Goal: Check status

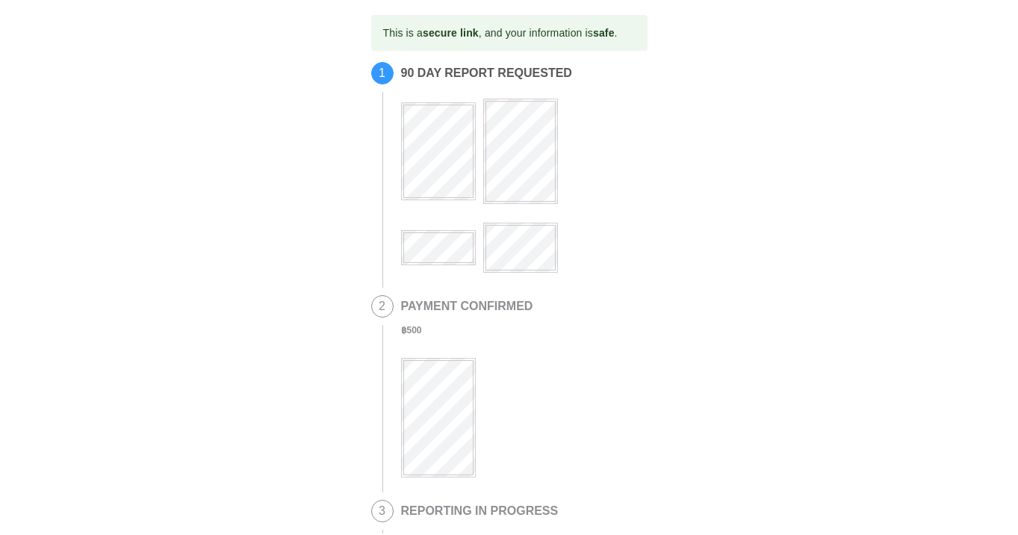
click at [426, 228] on div at bounding box center [520, 176] width 239 height 193
